Goal: Information Seeking & Learning: Learn about a topic

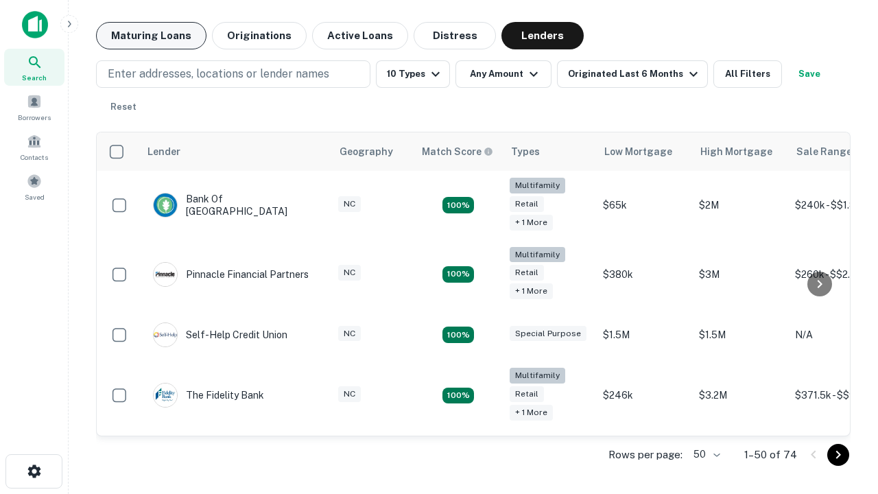
click at [151, 36] on button "Maturing Loans" at bounding box center [151, 35] width 110 height 27
